Goal: Information Seeking & Learning: Learn about a topic

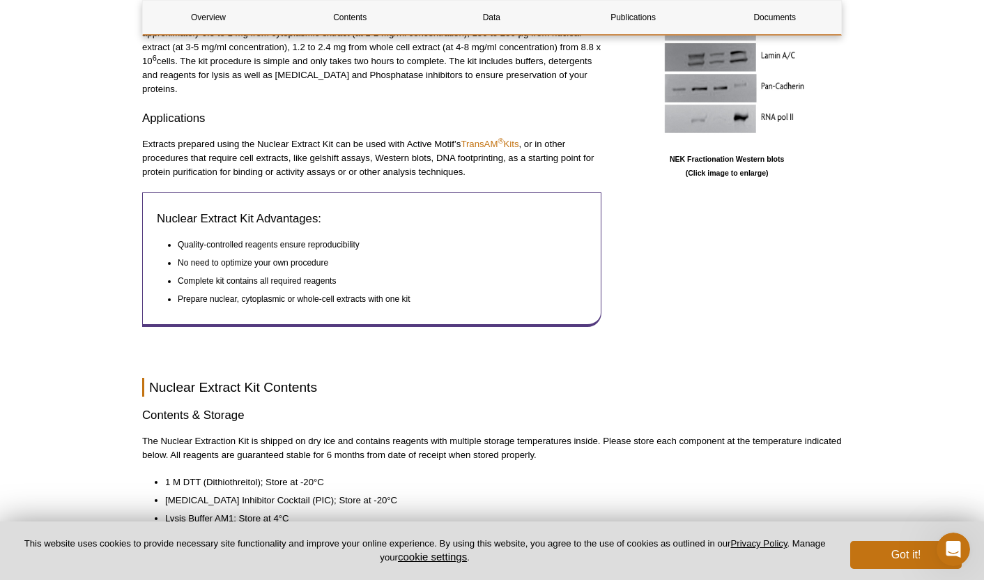
scroll to position [837, 0]
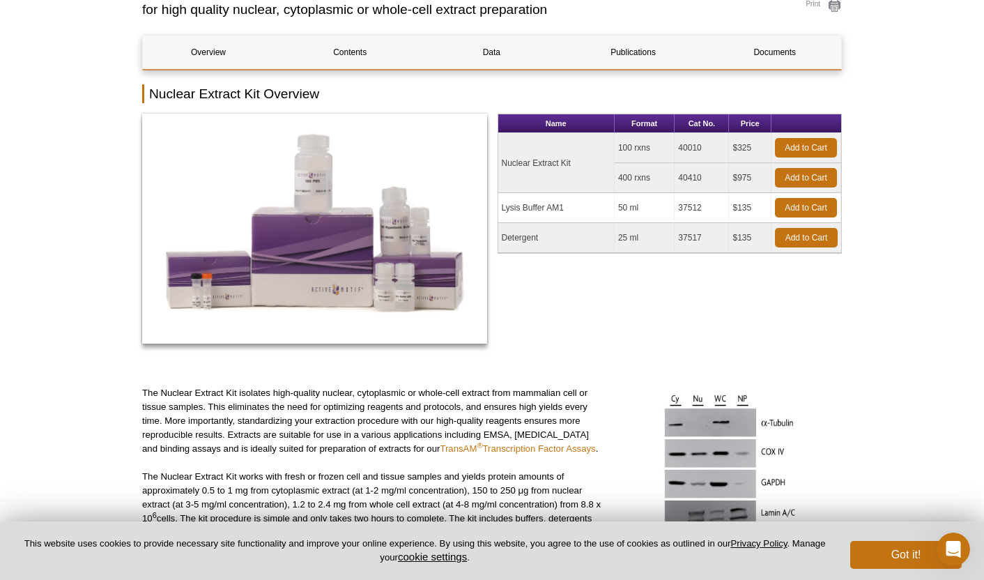
scroll to position [0, 0]
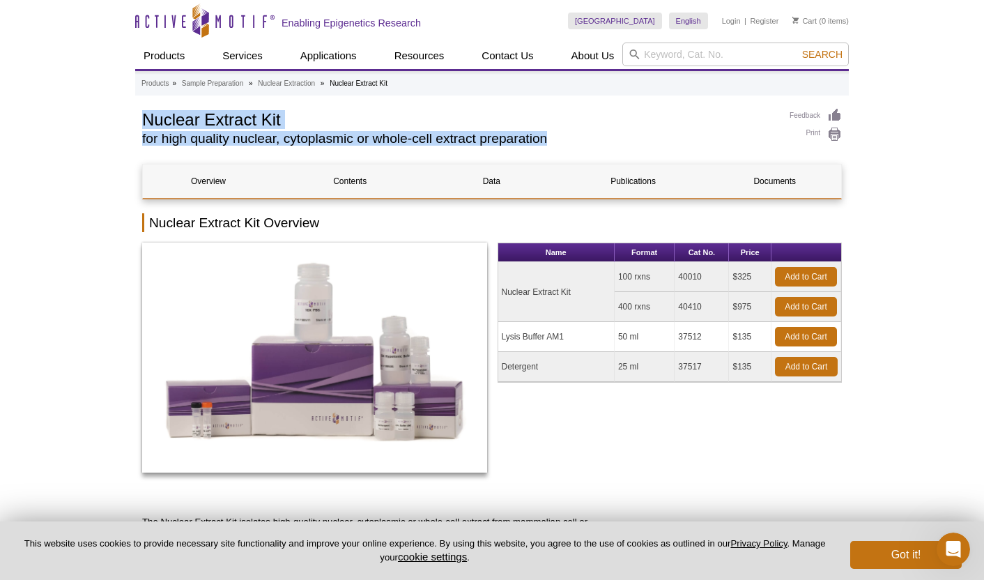
drag, startPoint x: 146, startPoint y: 120, endPoint x: 557, endPoint y: 140, distance: 411.8
copy div "Nuclear Extract Kit for high quality nuclear, cytoplasmic or whole-cell extract…"
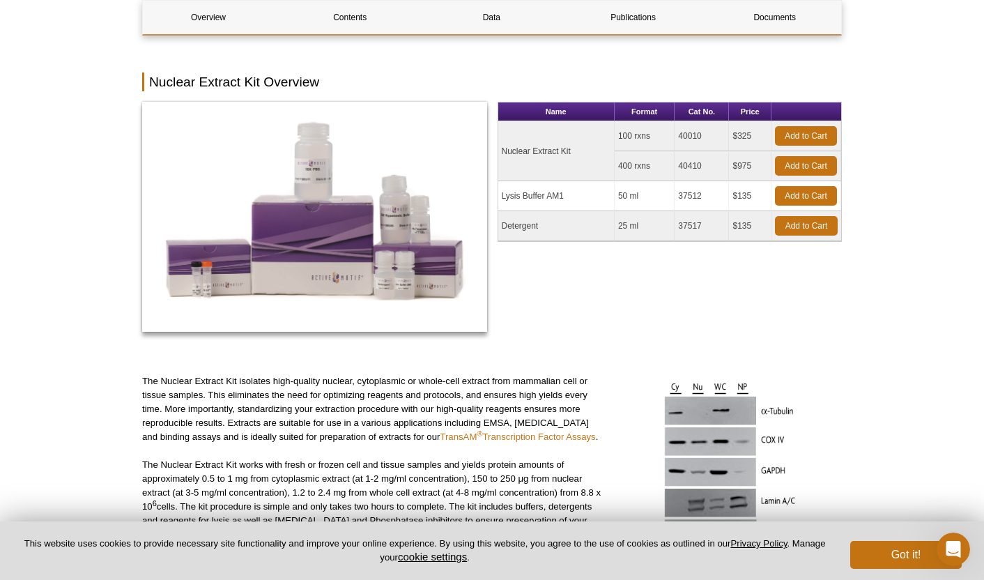
scroll to position [139, 0]
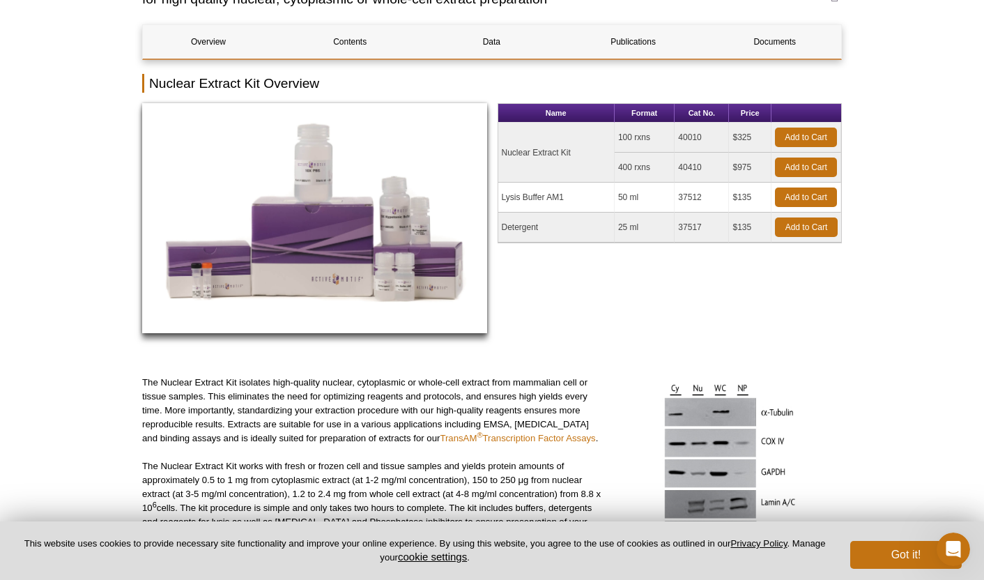
drag, startPoint x: 583, startPoint y: 151, endPoint x: 479, endPoint y: 147, distance: 104.0
click at [479, 147] on div "Name Format Cat No. Price Nuclear Extract Kit 100 rxns 40010 $325 Add to Cart 4…" at bounding box center [492, 225] width 700 height 245
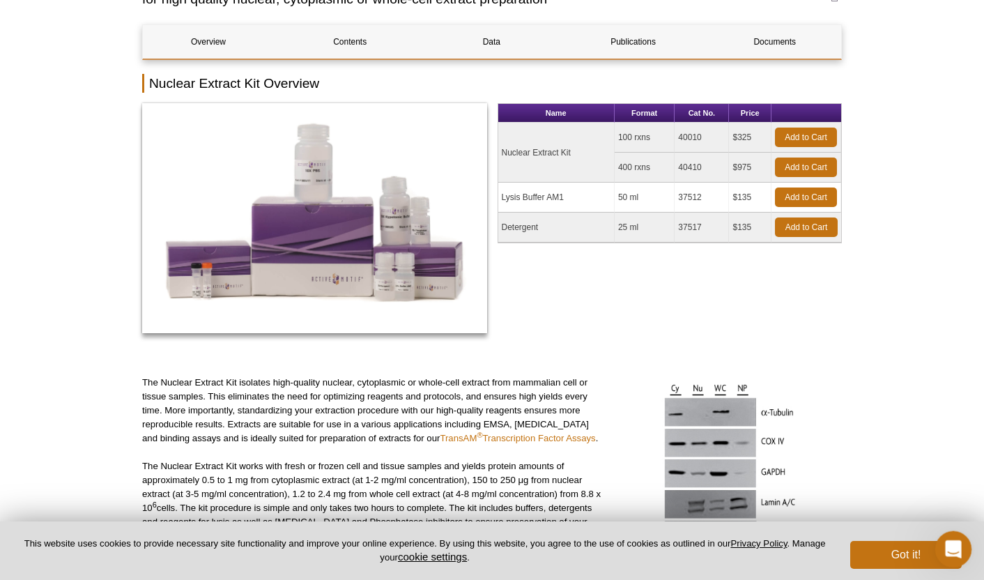
copy div "Name Format Cat No. Price Nuclear Extract Kit"
drag, startPoint x: 713, startPoint y: 135, endPoint x: 658, endPoint y: 138, distance: 54.5
click at [658, 138] on tr "Nuclear Extract Kit 100 rxns 40010 $325 Add to Cart" at bounding box center [671, 138] width 344 height 30
copy tr "40010"
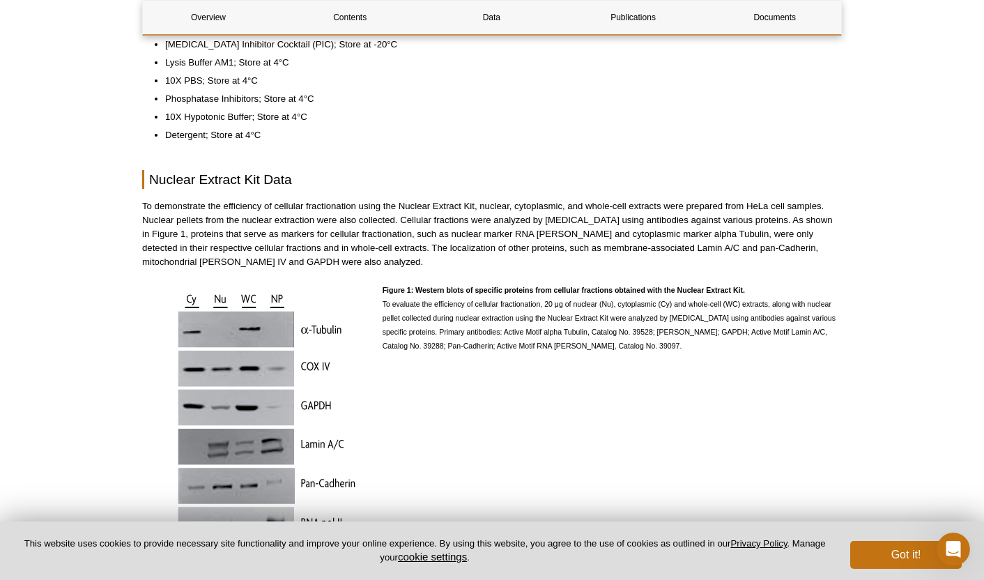
scroll to position [767, 0]
